Goal: Task Accomplishment & Management: Use online tool/utility

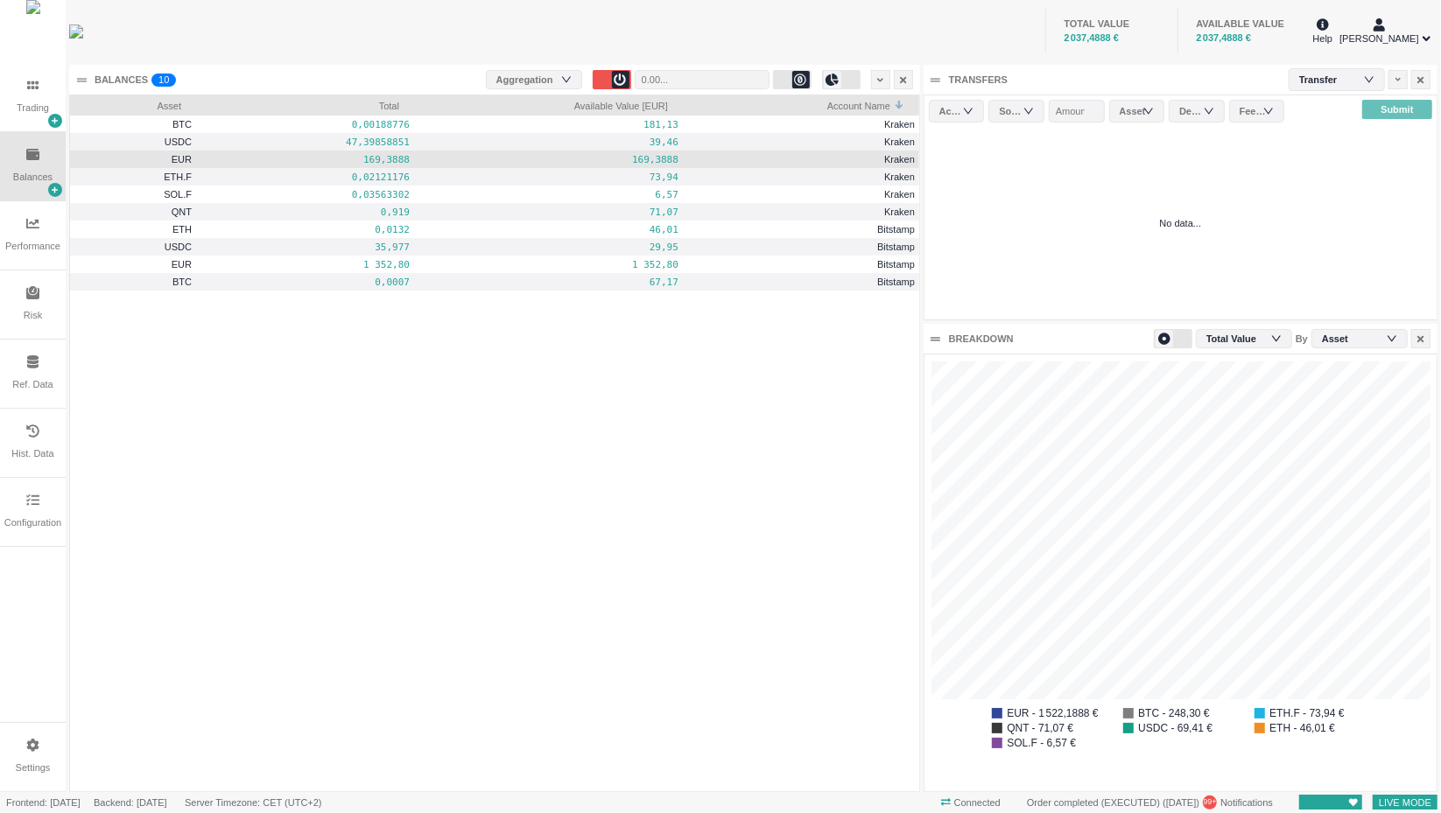
scroll to position [437, 512]
drag, startPoint x: 279, startPoint y: 162, endPoint x: 319, endPoint y: 165, distance: 39.5
click at [319, 165] on pre "169,3888" at bounding box center [306, 160] width 206 height 20
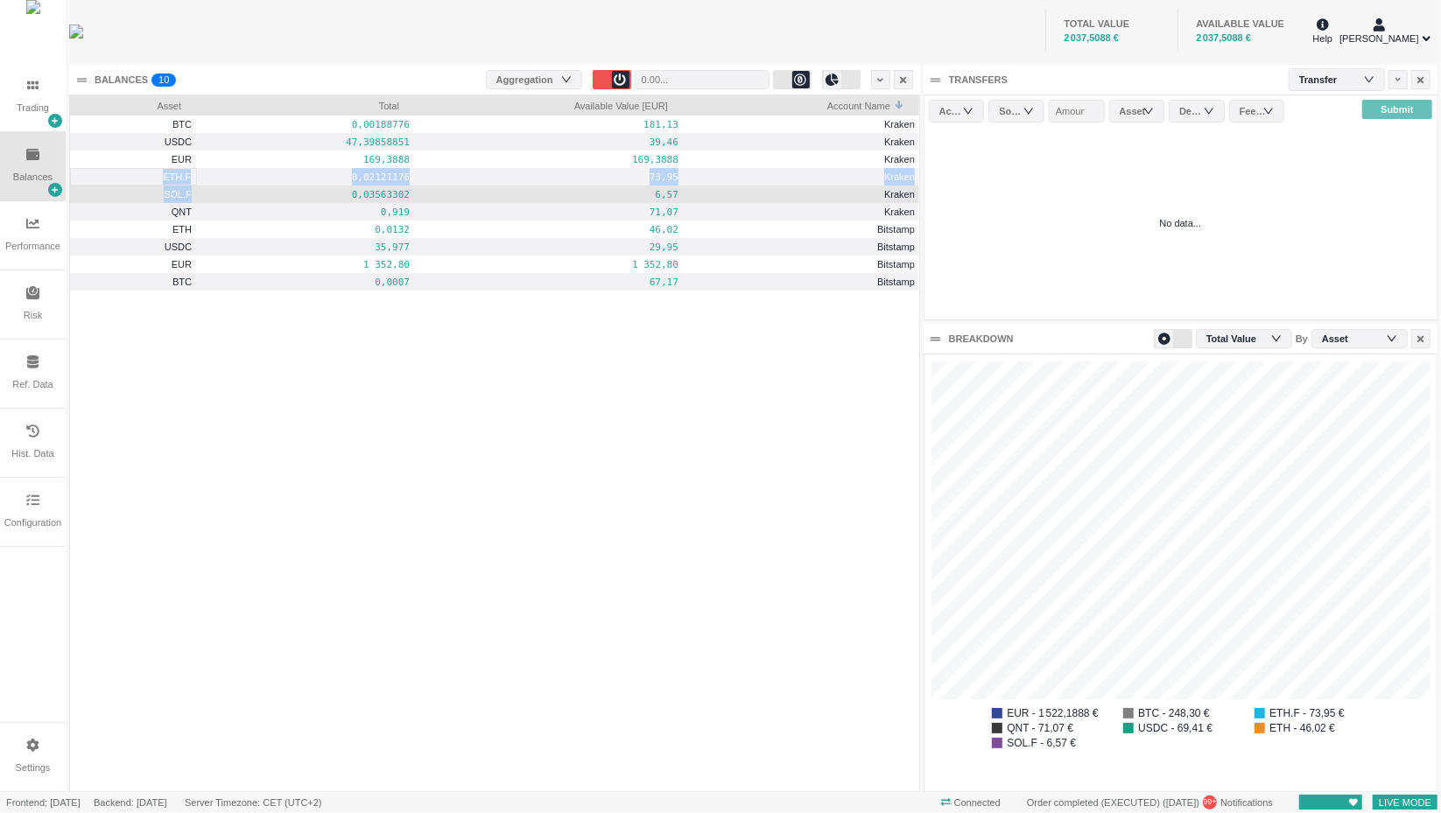
drag, startPoint x: 160, startPoint y: 180, endPoint x: 198, endPoint y: 192, distance: 39.3
click at [198, 192] on div "BTC 0,00188776 181,13 Kraken USDC 47,39858851 39,46 Kraken EUR 169,3888 169,388…" at bounding box center [495, 203] width 850 height 175
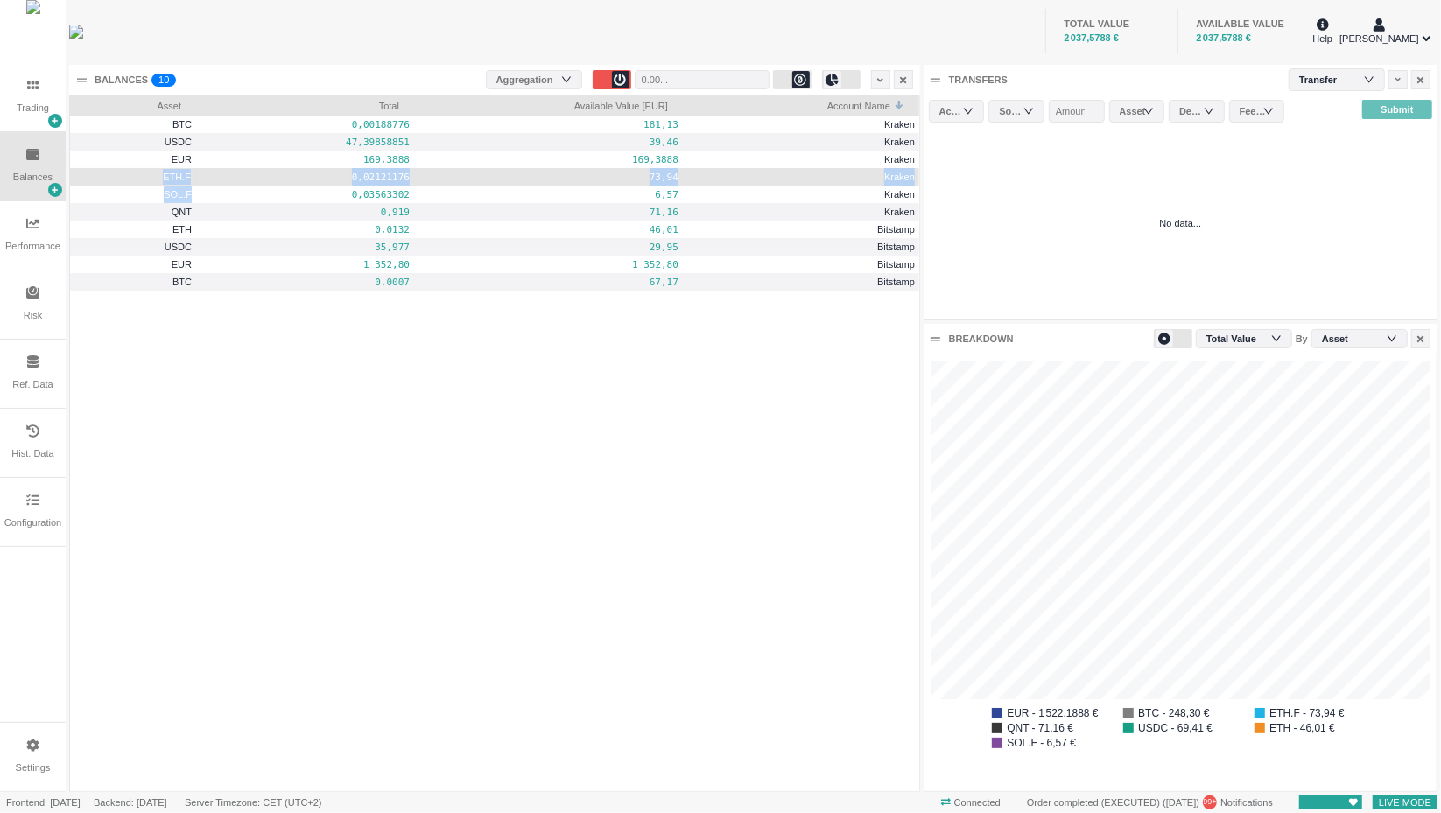
click at [756, 181] on span "Kraken" at bounding box center [802, 177] width 226 height 20
click at [753, 319] on div "BTC 0,00188776 181,13 Kraken USDC 47,39858851 39,46 Kraken EUR 169,3888 169,388…" at bounding box center [494, 454] width 849 height 676
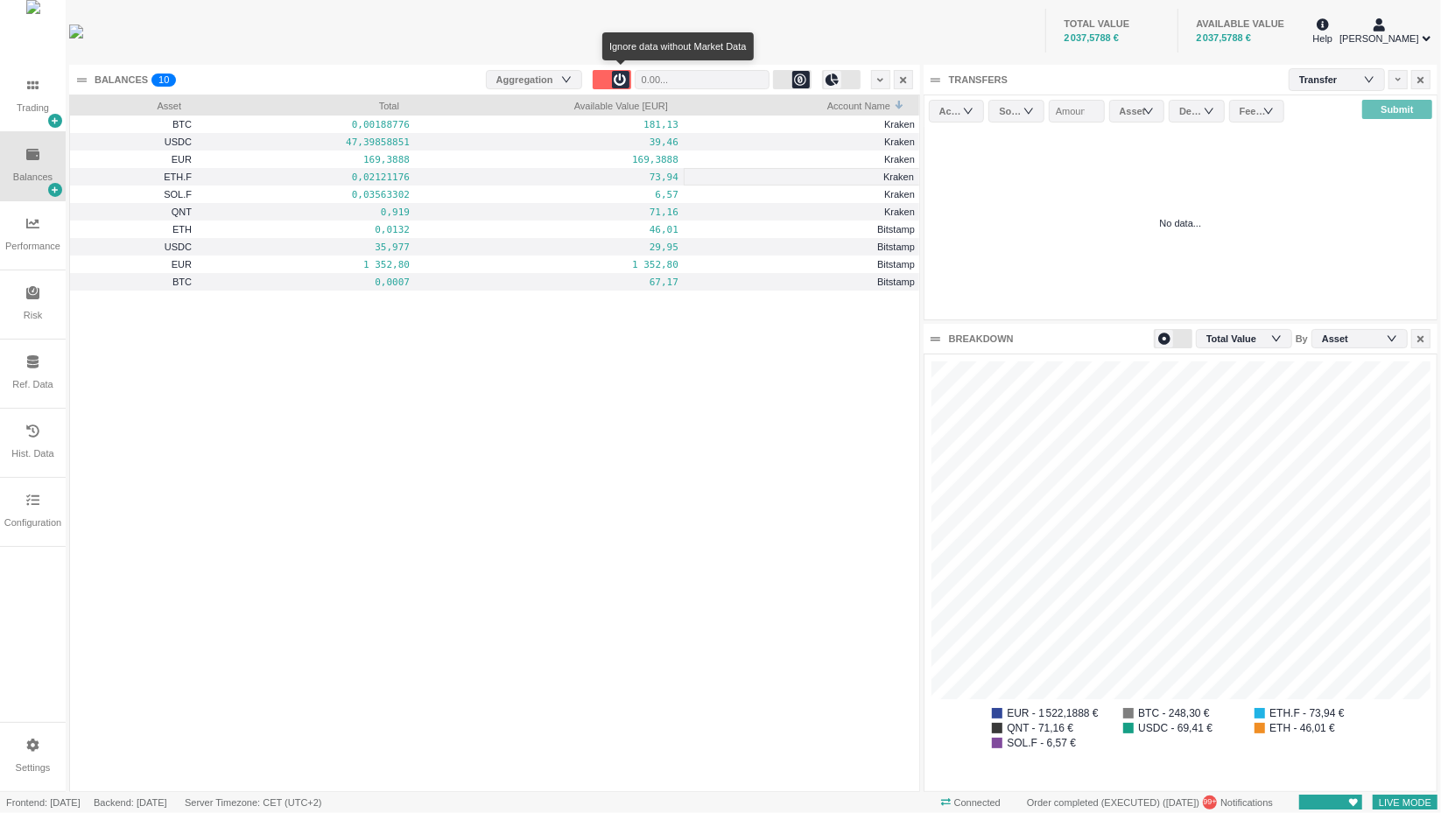
click at [627, 80] on icon at bounding box center [620, 80] width 12 height 12
click at [708, 74] on input "number" at bounding box center [702, 79] width 135 height 19
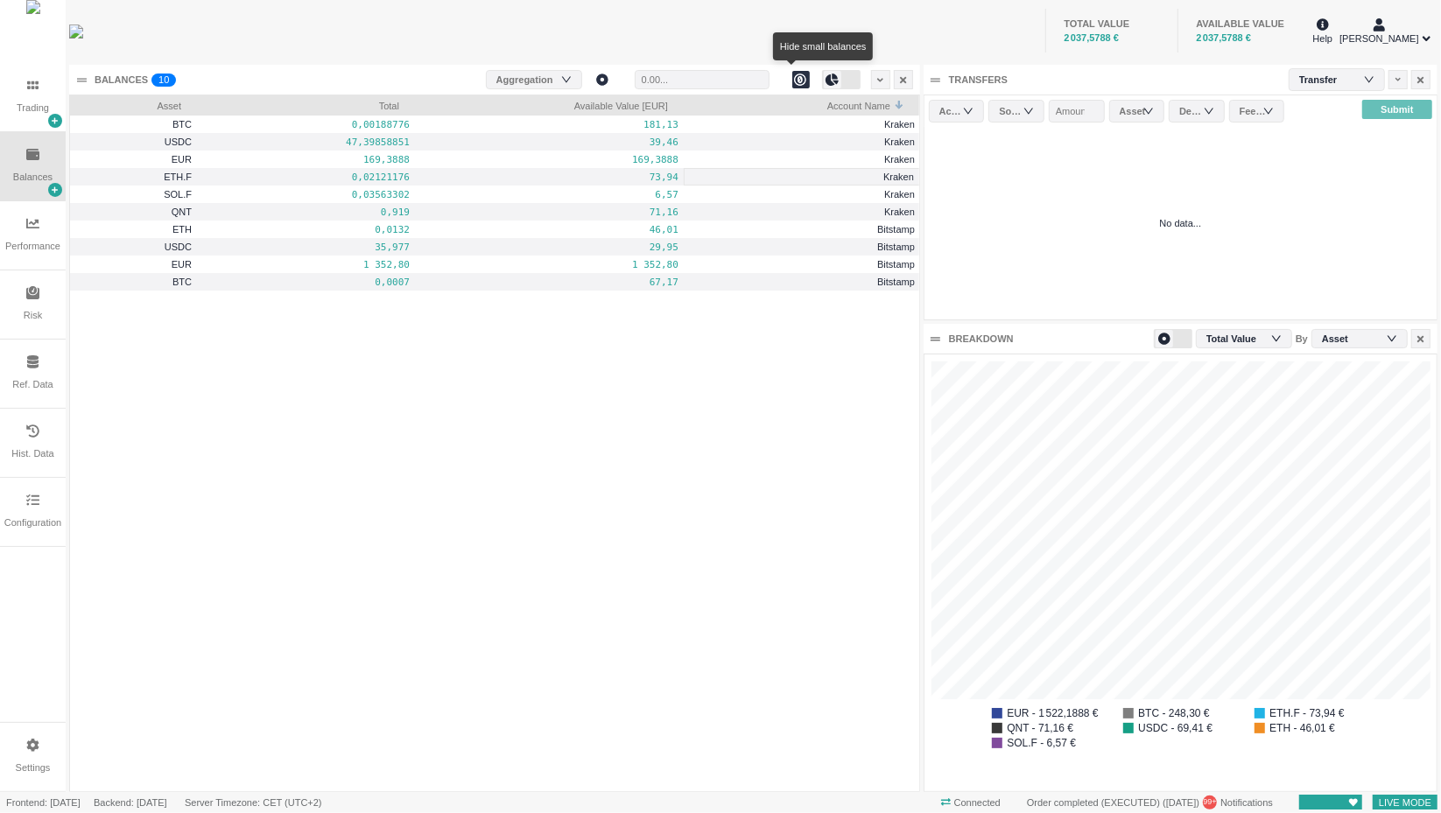
click at [792, 78] on div at bounding box center [801, 80] width 18 height 18
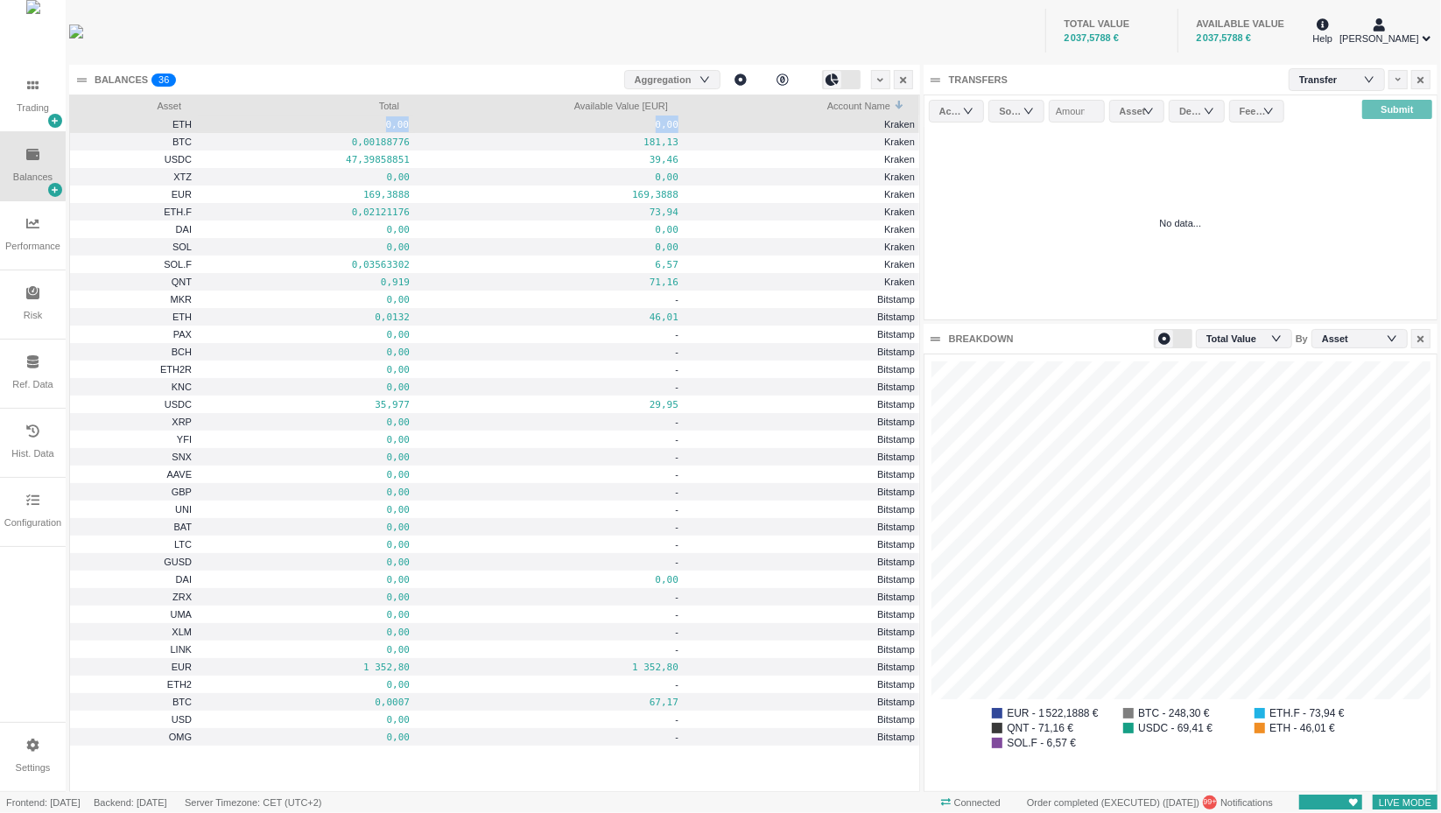
drag, startPoint x: 330, startPoint y: 126, endPoint x: 885, endPoint y: 131, distance: 555.0
click at [885, 131] on div "ETH 0,00 0,00 Kraken" at bounding box center [495, 125] width 850 height 18
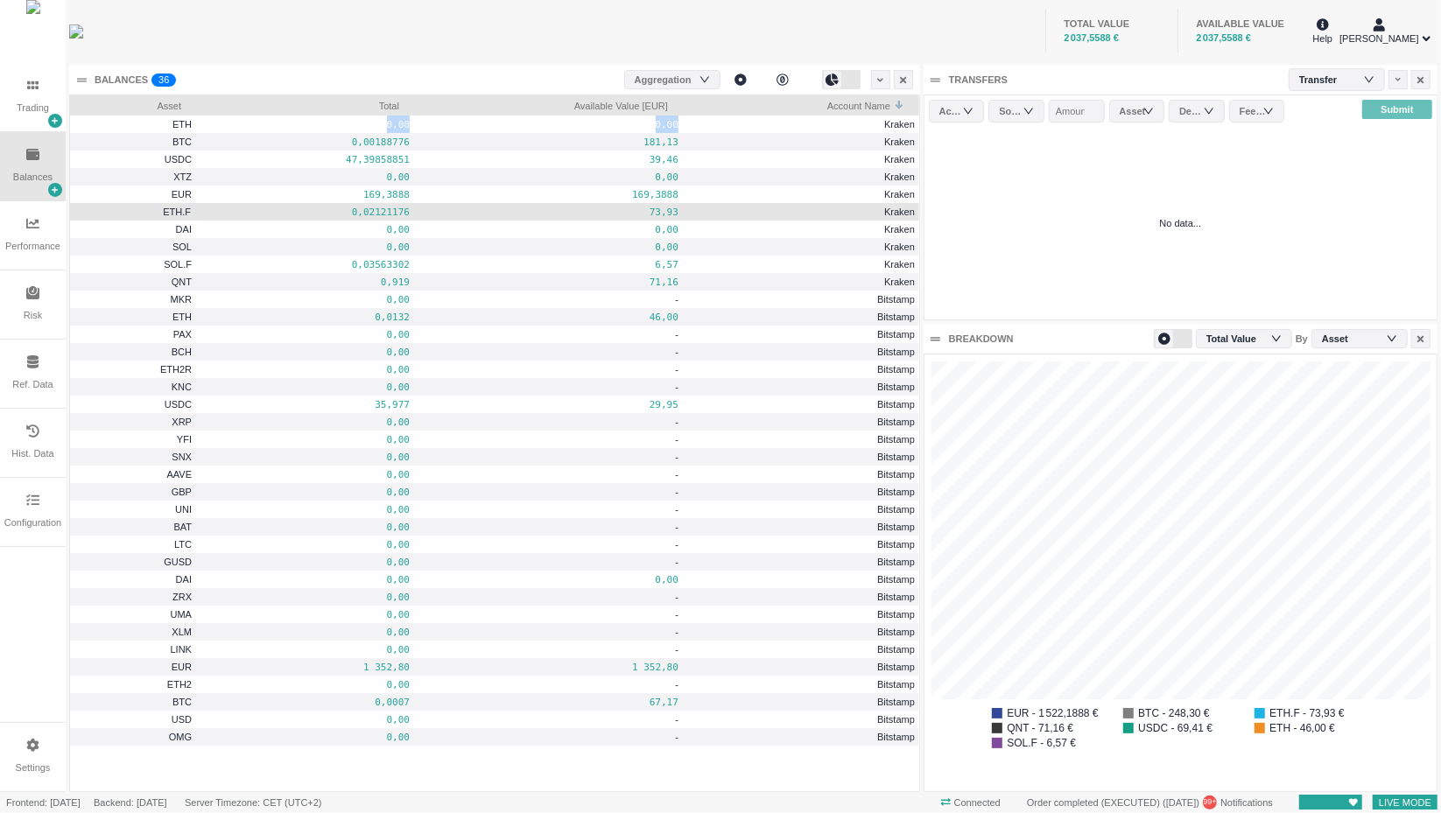
drag, startPoint x: 176, startPoint y: 217, endPoint x: 676, endPoint y: 207, distance: 499.9
click at [676, 207] on div "ETH.F 0,02121176 73,93 Kraken" at bounding box center [495, 212] width 850 height 18
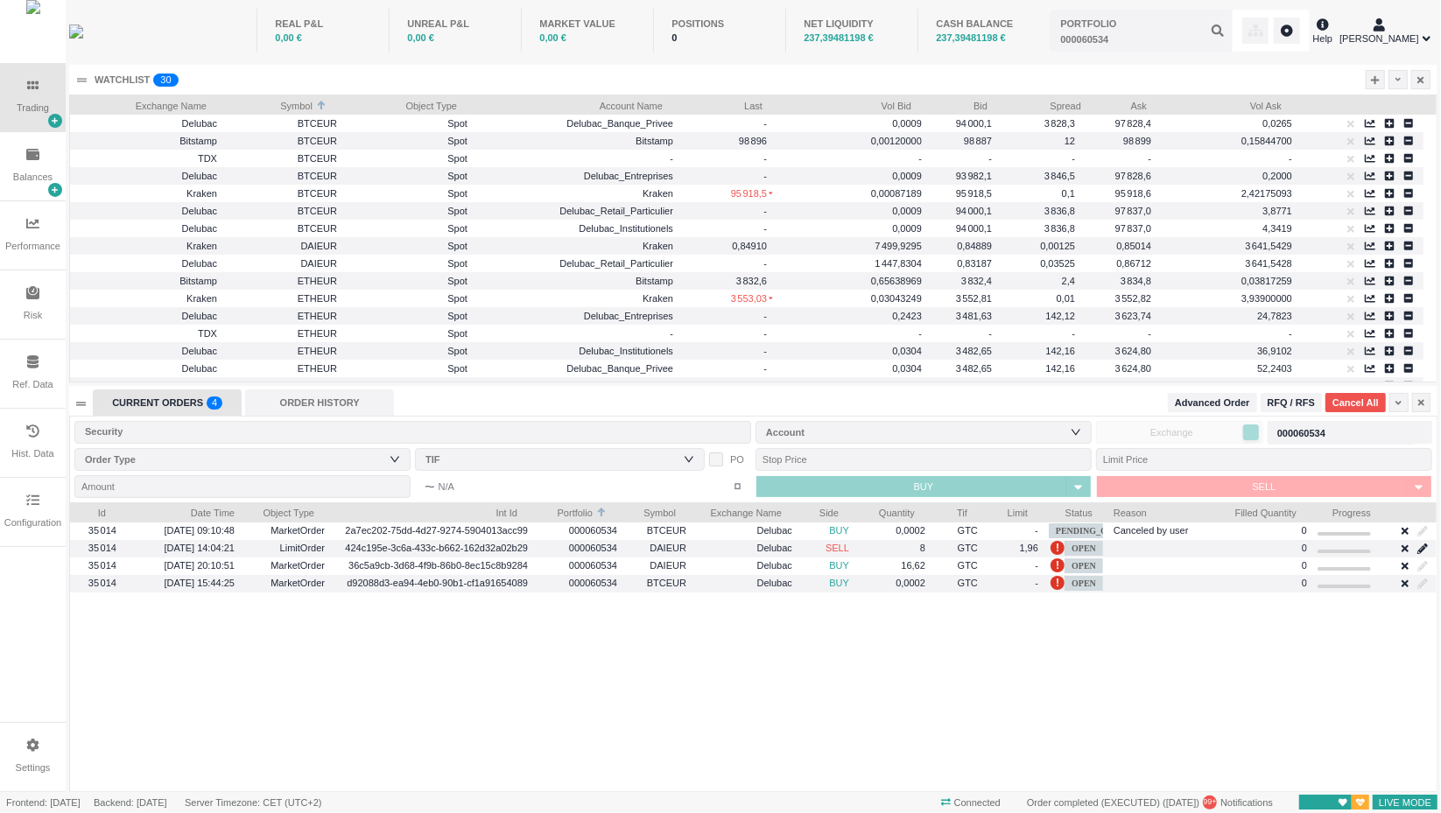
scroll to position [289, 1367]
